Goal: Navigation & Orientation: Find specific page/section

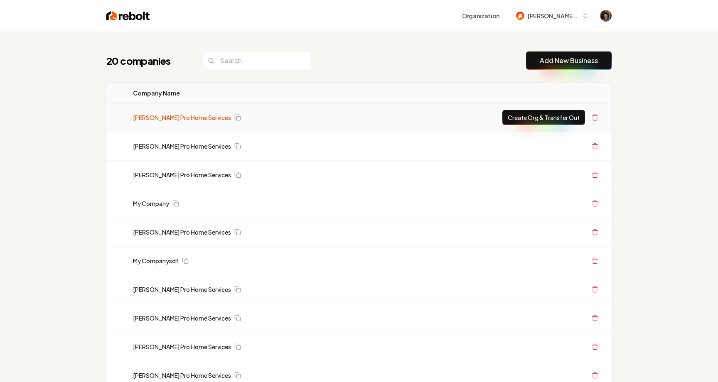
click at [195, 116] on link "[PERSON_NAME] Pro Home Services" at bounding box center [182, 117] width 98 height 8
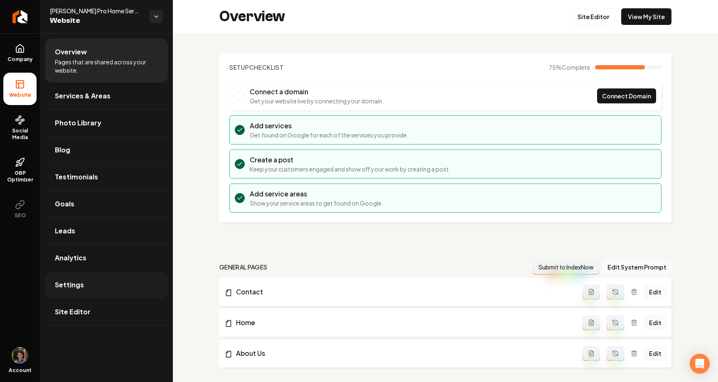
click at [90, 289] on link "Settings" at bounding box center [106, 285] width 123 height 27
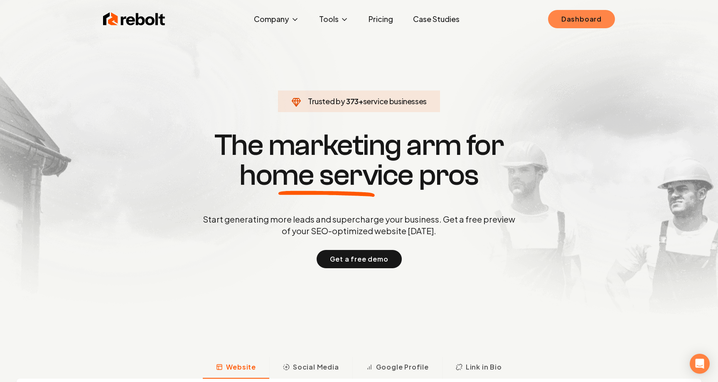
click at [602, 18] on link "Dashboard" at bounding box center [581, 19] width 67 height 18
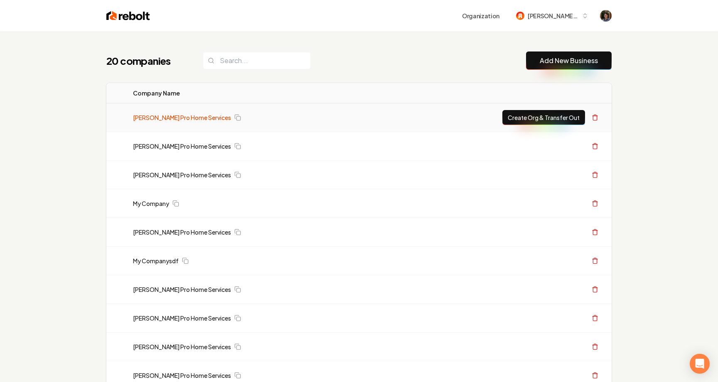
click at [195, 116] on link "[PERSON_NAME] Pro Home Services" at bounding box center [182, 117] width 98 height 8
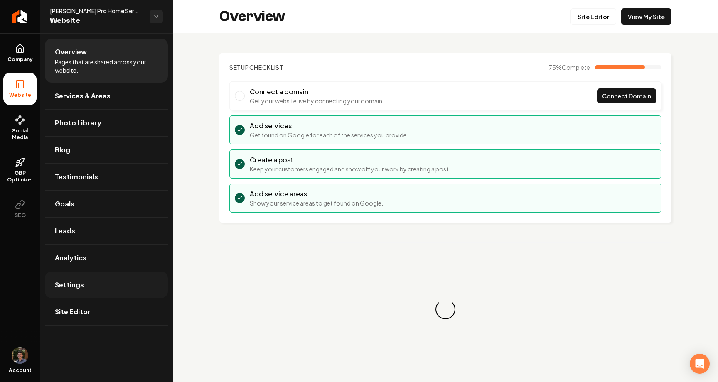
click at [102, 291] on link "Settings" at bounding box center [106, 285] width 123 height 27
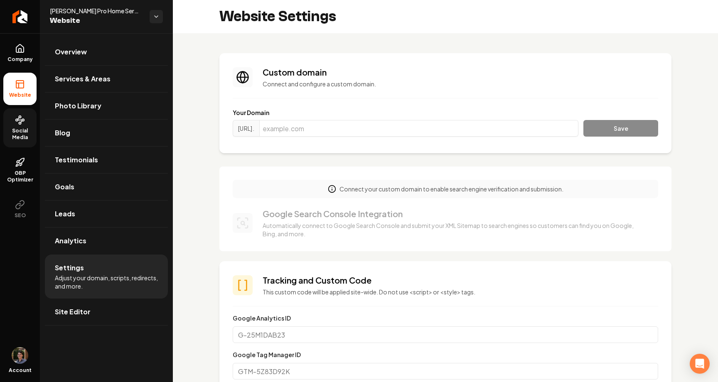
click at [20, 130] on span "Social Media" at bounding box center [19, 134] width 33 height 13
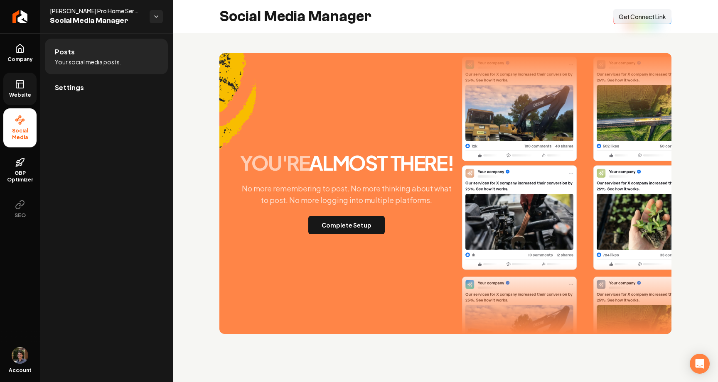
click at [18, 92] on span "Website" at bounding box center [20, 95] width 29 height 7
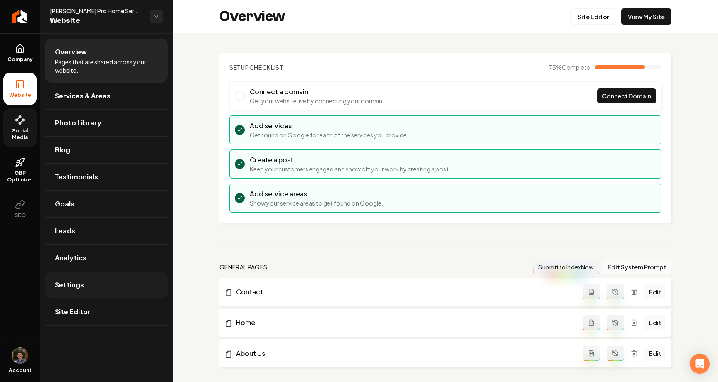
click at [79, 285] on span "Settings" at bounding box center [69, 285] width 29 height 10
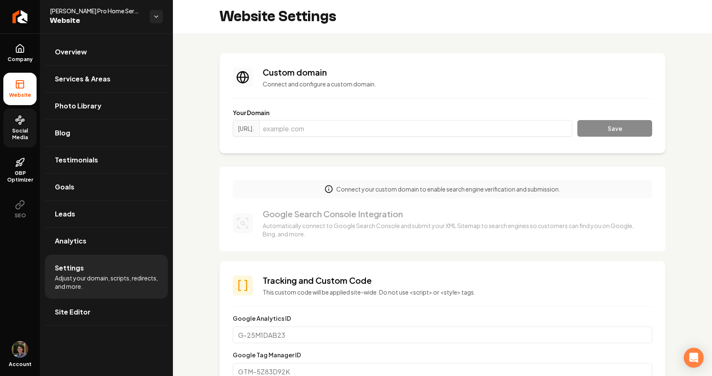
click at [19, 128] on span "Social Media" at bounding box center [19, 134] width 33 height 13
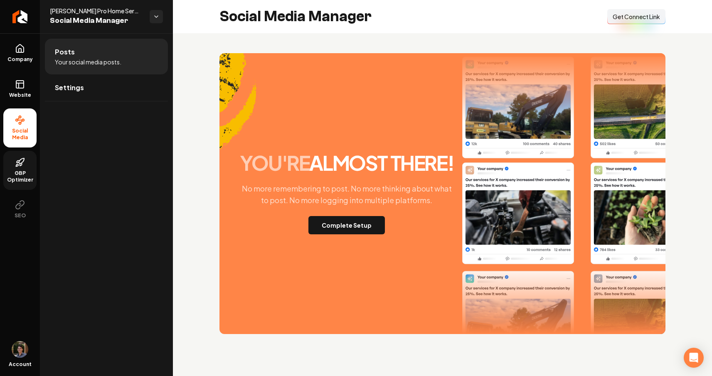
click at [15, 170] on span "GBP Optimizer" at bounding box center [19, 176] width 33 height 13
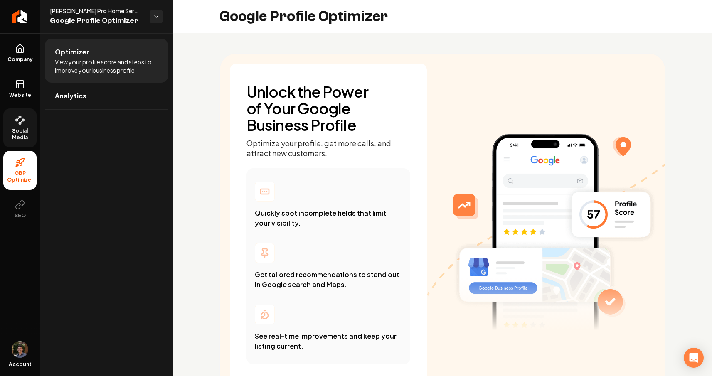
click at [22, 359] on div "Account" at bounding box center [20, 357] width 40 height 38
click at [20, 348] on img "Open user button" at bounding box center [20, 349] width 17 height 17
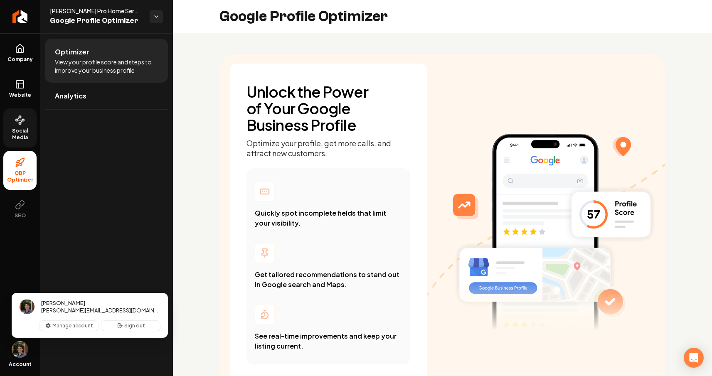
click at [20, 348] on img "Close user button" at bounding box center [20, 349] width 17 height 17
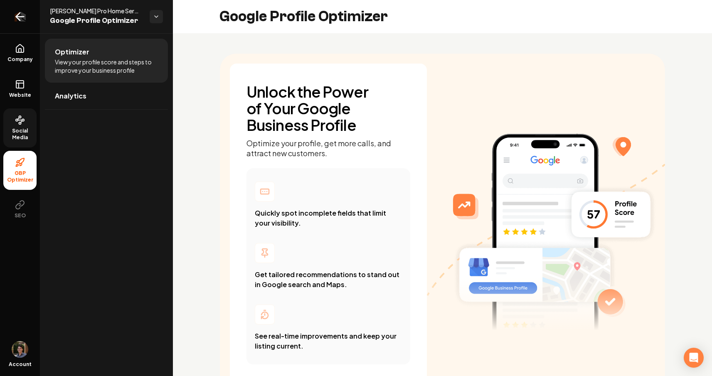
click at [27, 14] on link "Return to dashboard" at bounding box center [20, 16] width 40 height 33
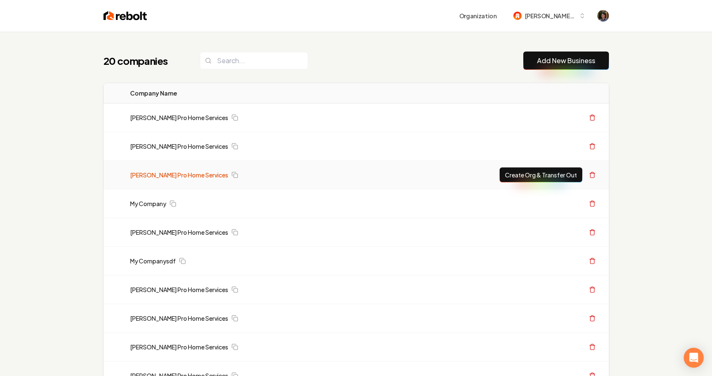
click at [171, 176] on link "[PERSON_NAME] Pro Home Services" at bounding box center [179, 175] width 98 height 8
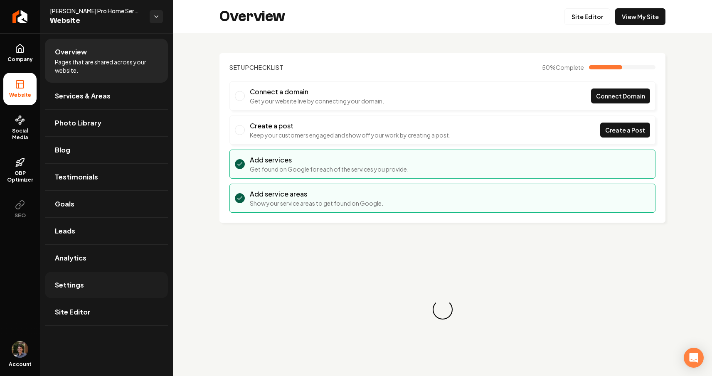
click at [84, 278] on link "Settings" at bounding box center [106, 285] width 123 height 27
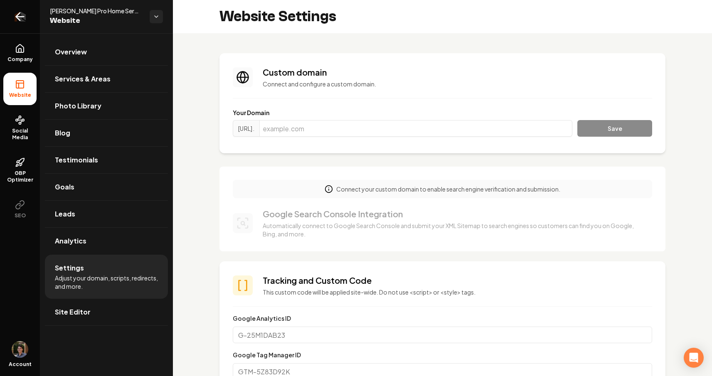
click at [29, 17] on link "Return to dashboard" at bounding box center [20, 16] width 40 height 33
